Goal: Task Accomplishment & Management: Manage account settings

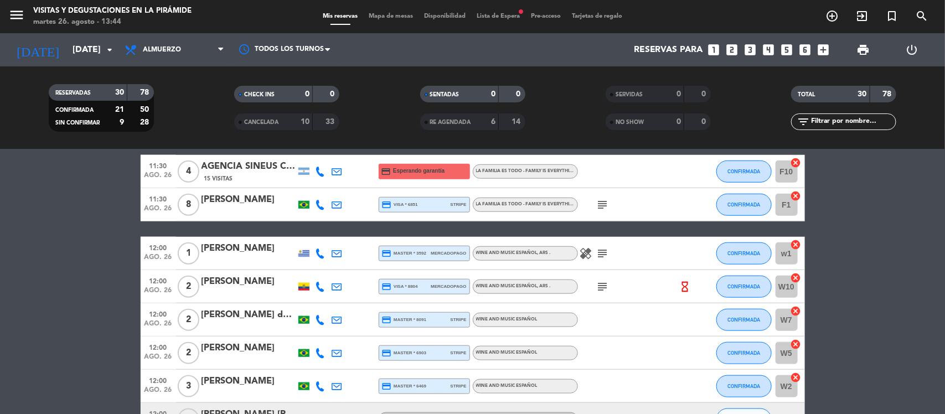
scroll to position [484, 0]
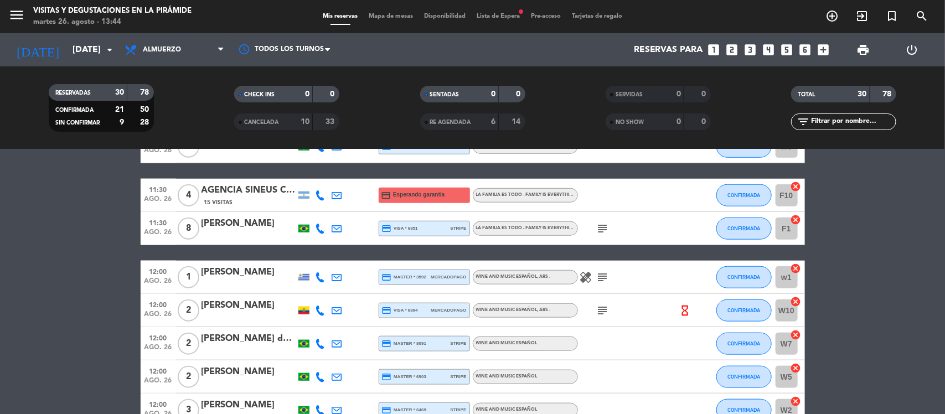
click at [220, 217] on div "[PERSON_NAME]" at bounding box center [248, 223] width 94 height 14
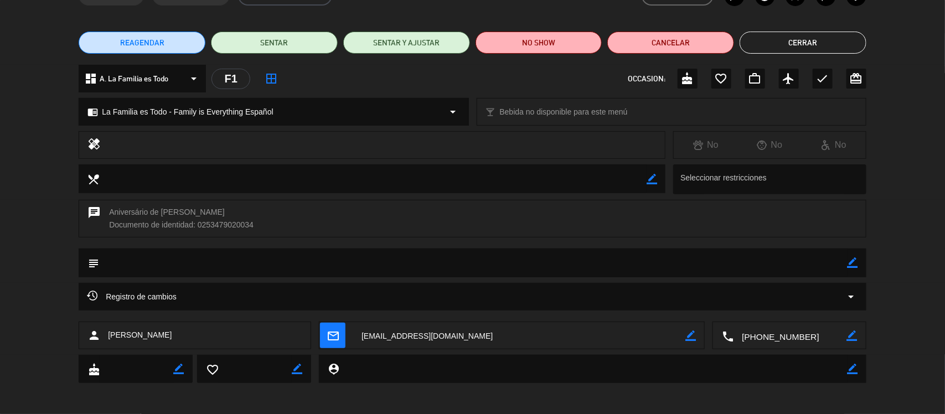
scroll to position [70, 0]
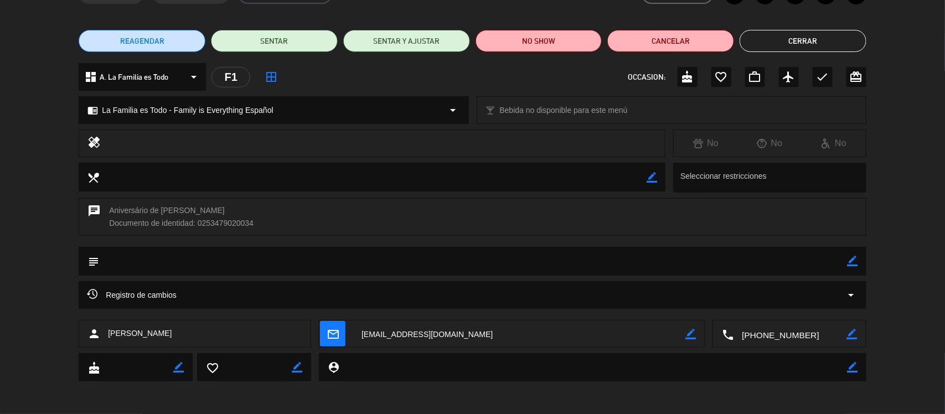
click at [413, 330] on textarea at bounding box center [519, 334] width 332 height 28
click at [820, 42] on button "Cerrar" at bounding box center [802, 41] width 127 height 22
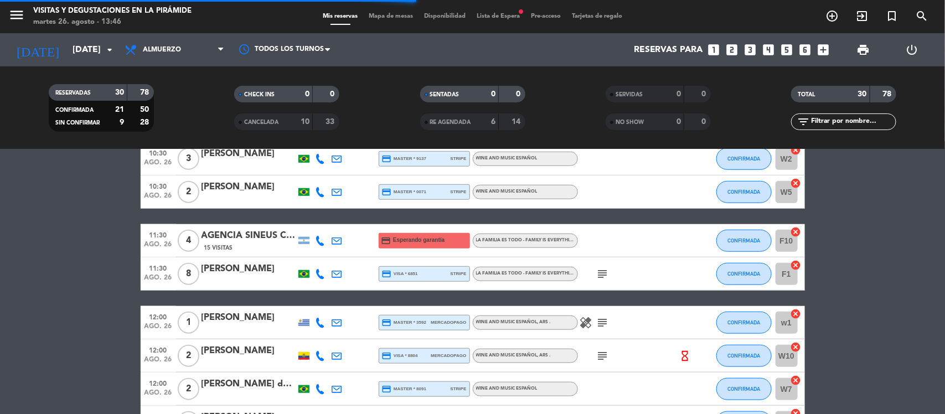
scroll to position [415, 0]
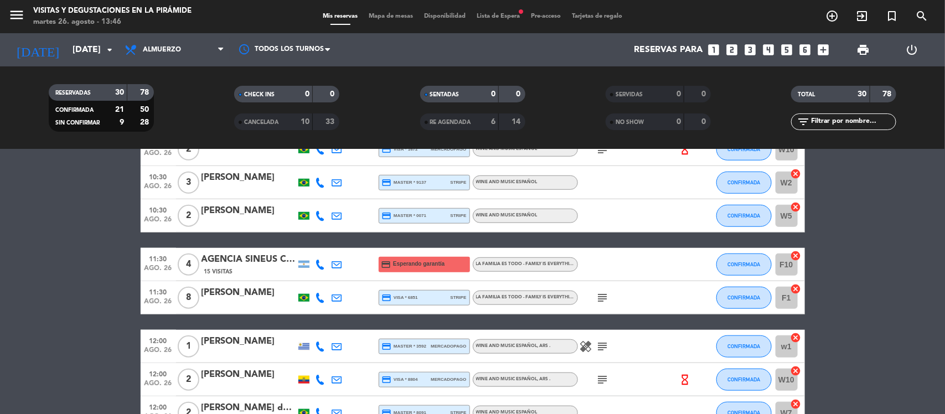
click at [334, 296] on icon at bounding box center [337, 298] width 10 height 10
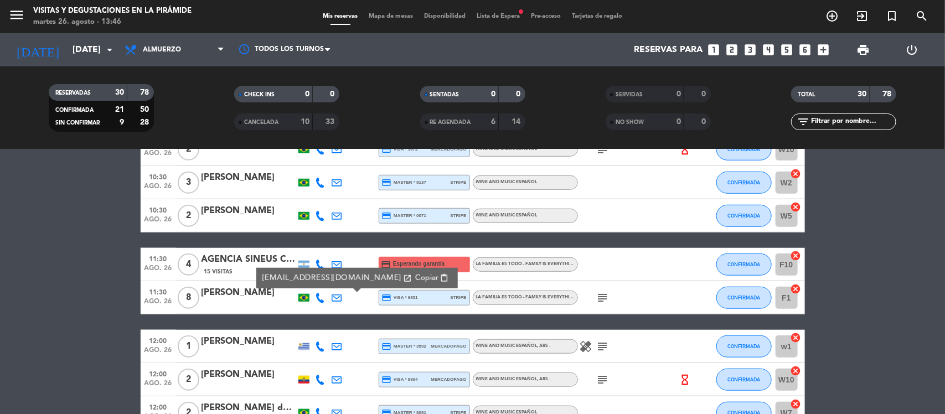
click at [414, 279] on span "Copiar" at bounding box center [425, 278] width 23 height 12
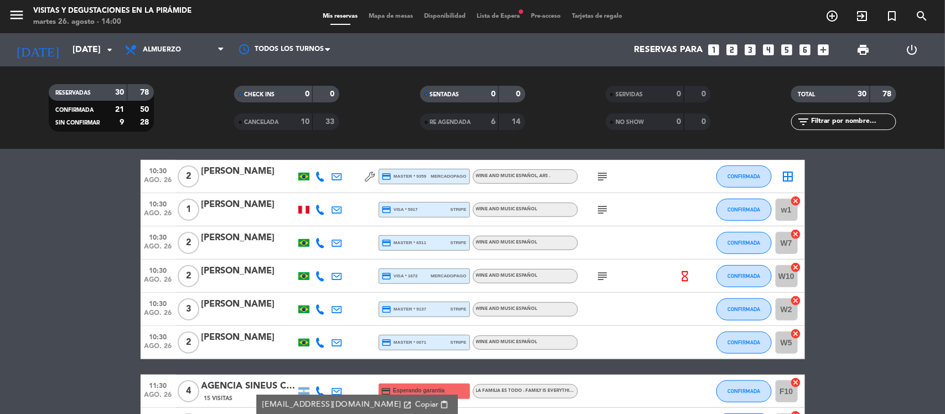
scroll to position [277, 0]
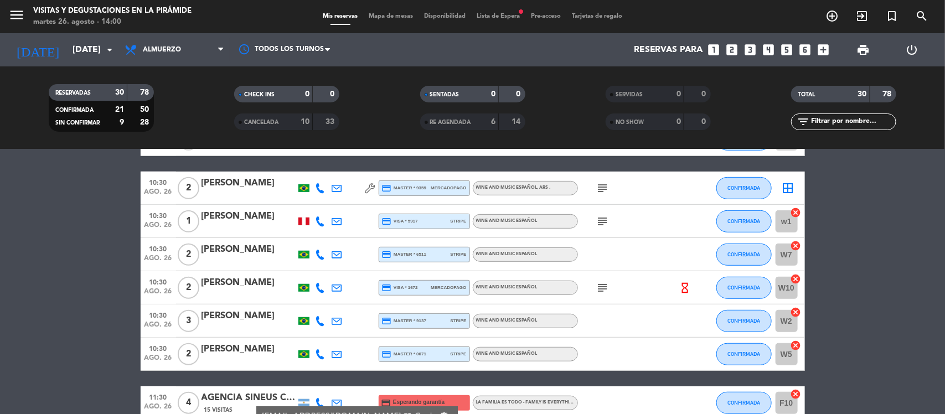
click at [341, 321] on icon at bounding box center [337, 321] width 10 height 10
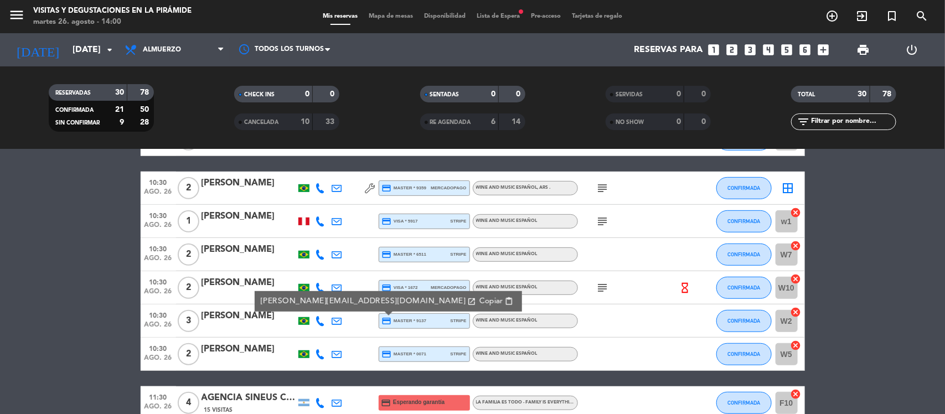
click at [479, 300] on span "Copiar" at bounding box center [490, 301] width 23 height 12
click at [336, 352] on icon at bounding box center [337, 354] width 10 height 10
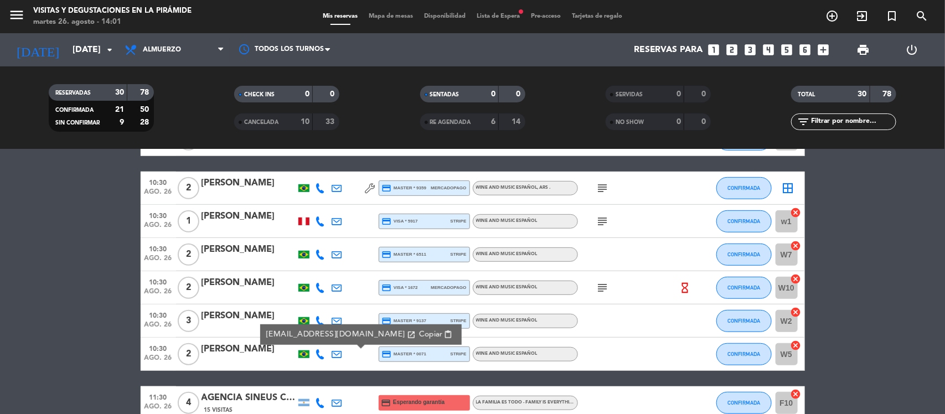
click at [406, 336] on icon "open_in_new" at bounding box center [410, 334] width 9 height 9
click at [418, 332] on span "Copiar" at bounding box center [429, 335] width 23 height 12
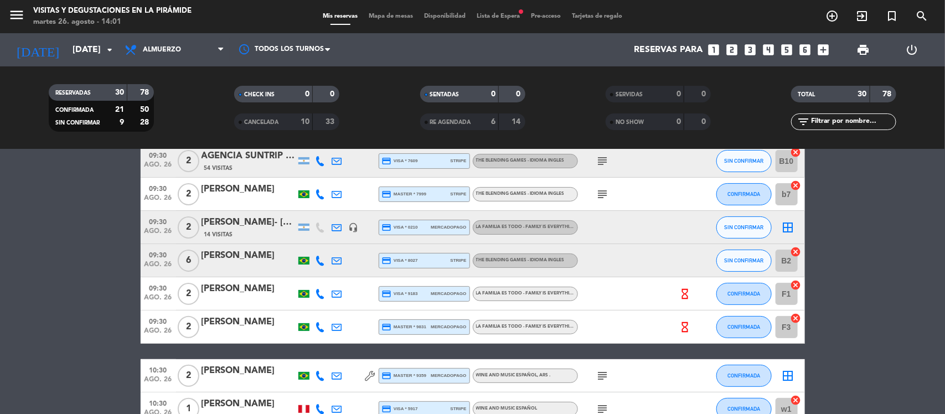
scroll to position [69, 0]
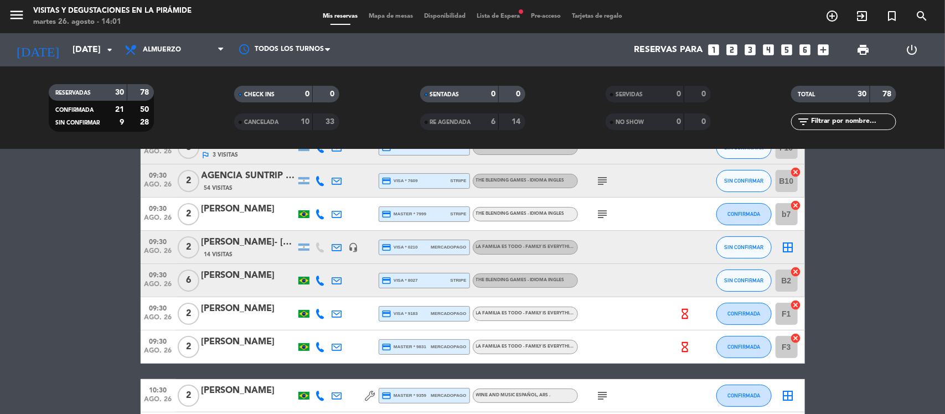
click at [333, 282] on icon at bounding box center [337, 281] width 10 height 10
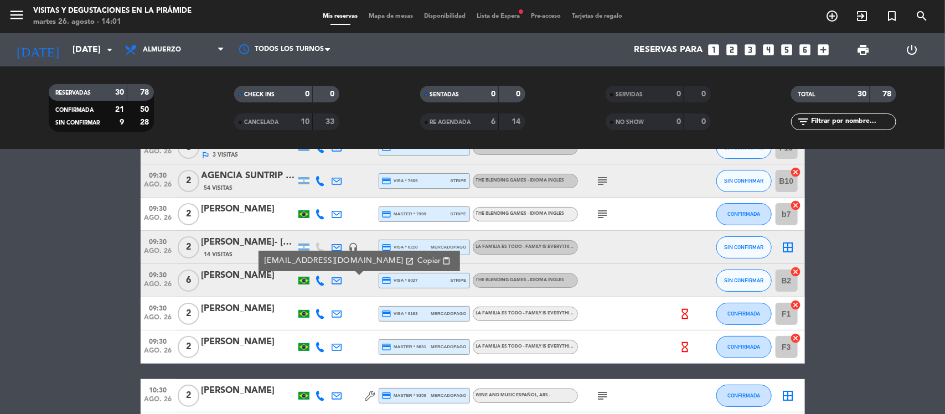
click at [417, 263] on span "Copiar" at bounding box center [428, 261] width 23 height 12
click at [417, 262] on span "Copiar" at bounding box center [428, 261] width 23 height 12
click at [335, 211] on icon at bounding box center [337, 214] width 10 height 10
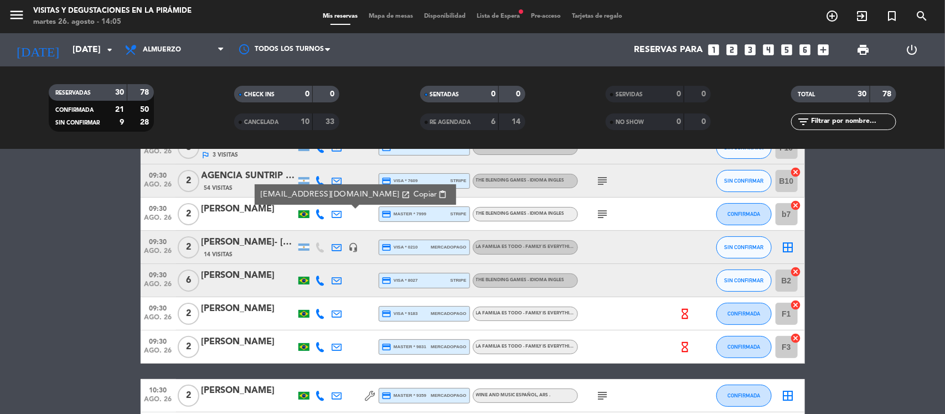
click at [413, 197] on span "Copiar" at bounding box center [424, 195] width 23 height 12
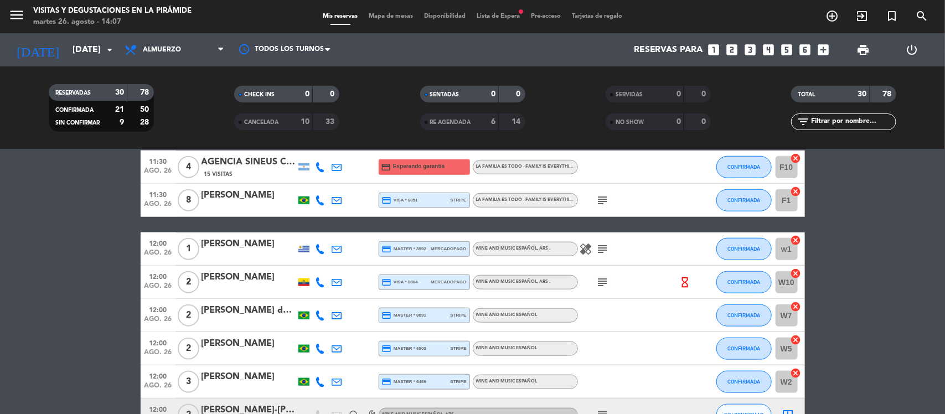
scroll to position [623, 0]
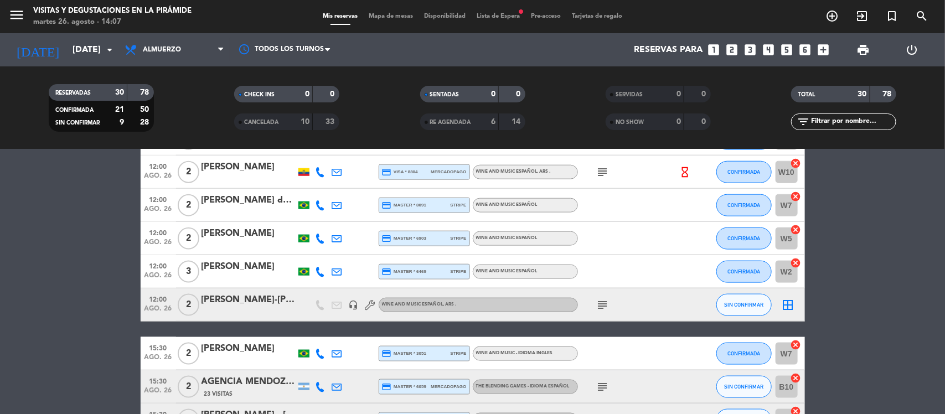
click at [333, 205] on icon at bounding box center [337, 205] width 10 height 10
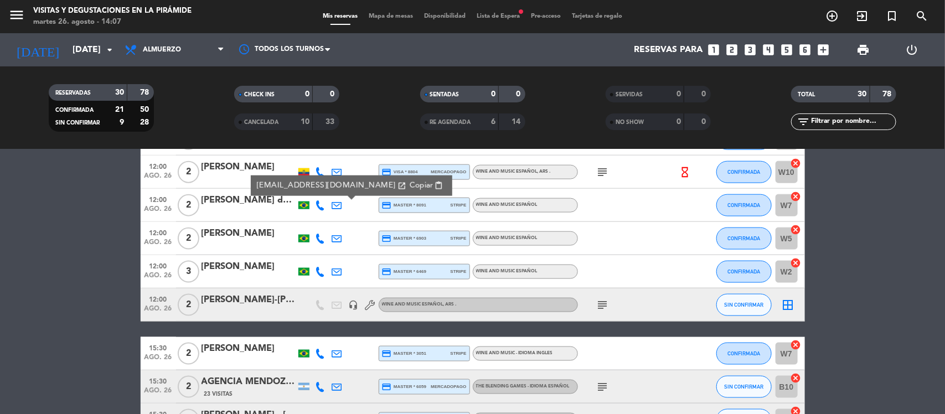
click at [409, 184] on span "Copiar" at bounding box center [420, 186] width 23 height 12
click at [237, 206] on div "[PERSON_NAME] da [PERSON_NAME]" at bounding box center [248, 200] width 94 height 14
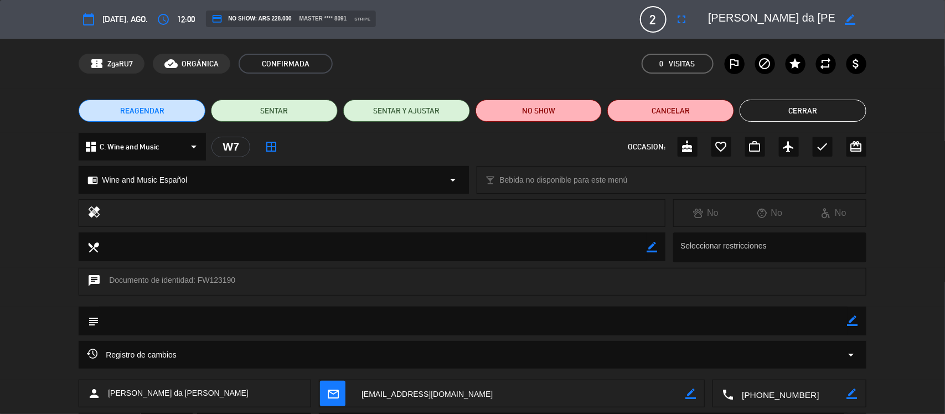
click at [787, 106] on button "Cerrar" at bounding box center [802, 111] width 127 height 22
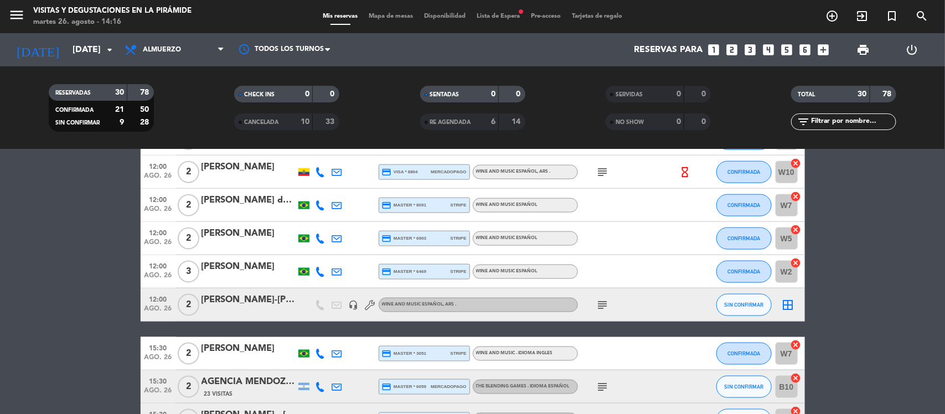
click at [341, 269] on icon at bounding box center [337, 272] width 10 height 10
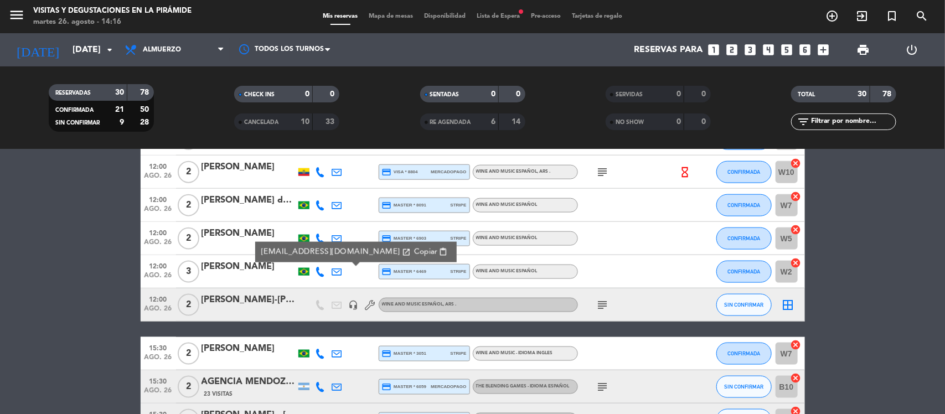
click at [413, 250] on span "Copiar" at bounding box center [424, 252] width 23 height 12
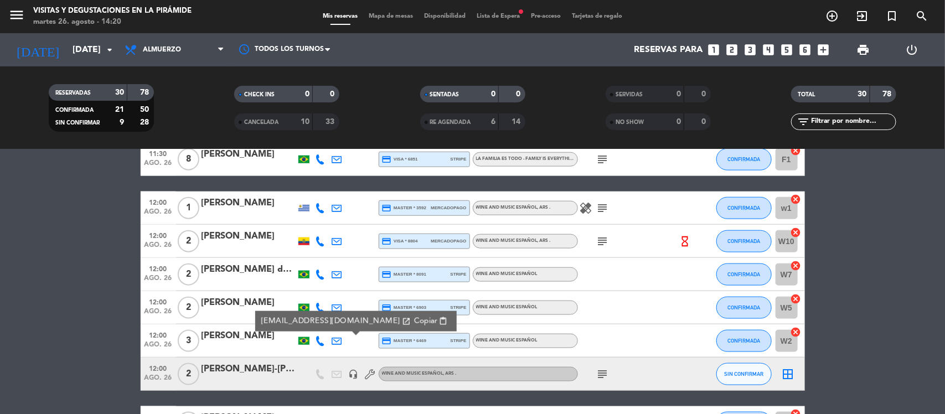
click at [336, 206] on icon at bounding box center [337, 208] width 10 height 10
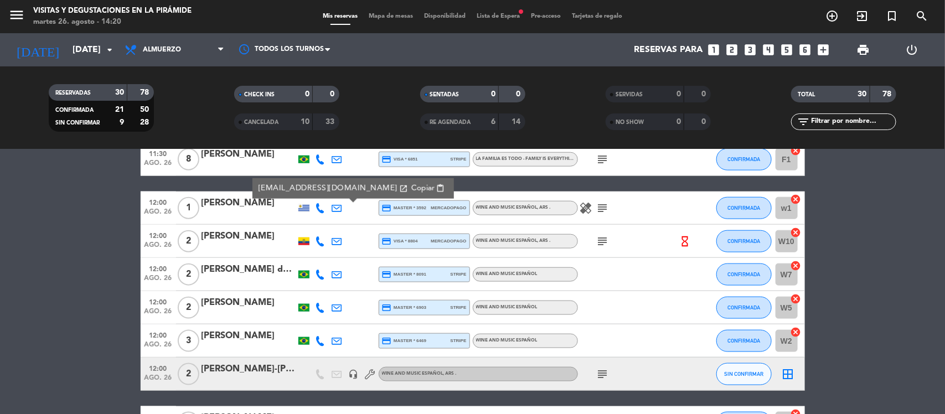
click at [411, 186] on span "Copiar" at bounding box center [422, 189] width 23 height 12
click at [411, 187] on span "Copiar" at bounding box center [422, 189] width 23 height 12
click at [245, 209] on div "[PERSON_NAME]" at bounding box center [248, 203] width 94 height 14
